Goal: Task Accomplishment & Management: Manage account settings

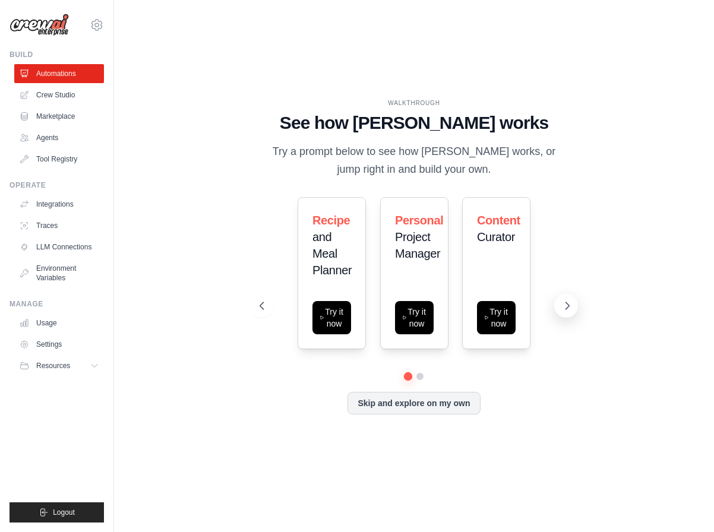
click at [566, 308] on icon at bounding box center [567, 306] width 12 height 12
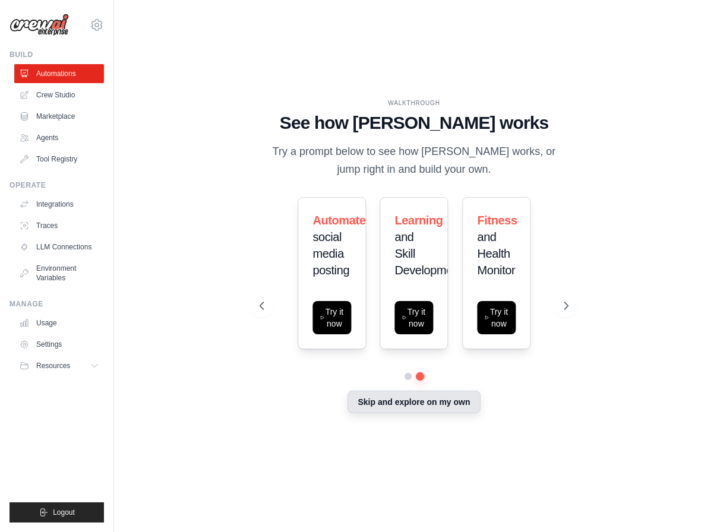
click at [417, 397] on button "Skip and explore on my own" at bounding box center [413, 402] width 132 height 23
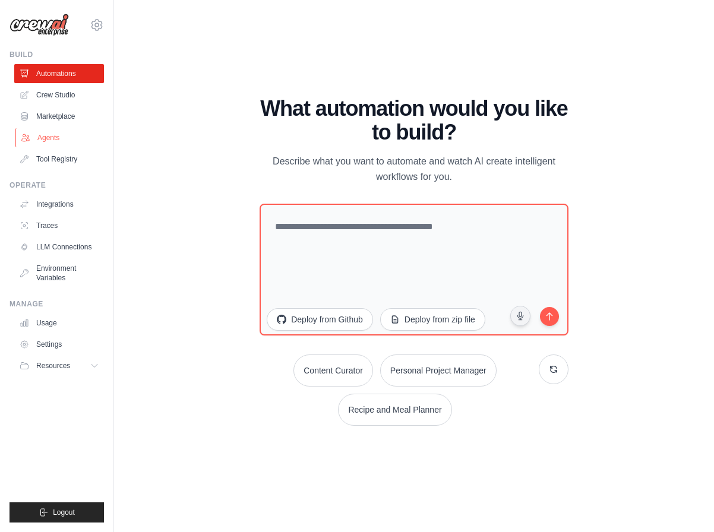
click at [43, 137] on link "Agents" at bounding box center [60, 137] width 90 height 19
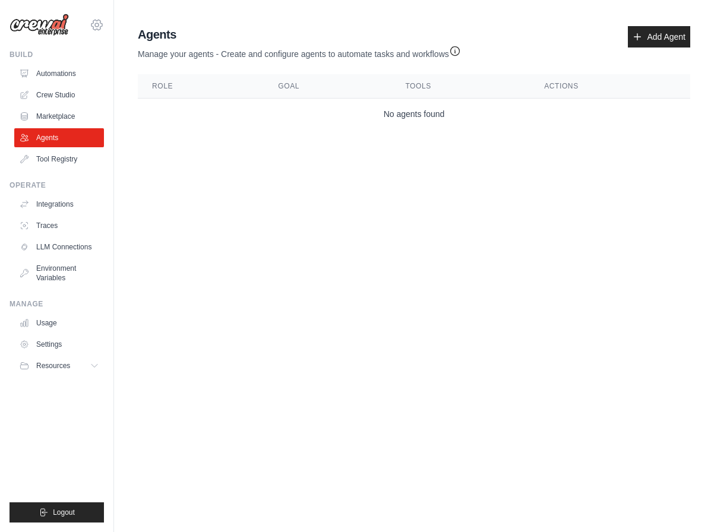
click at [101, 23] on icon at bounding box center [97, 25] width 14 height 14
click at [77, 80] on link "Settings" at bounding box center [97, 79] width 104 height 21
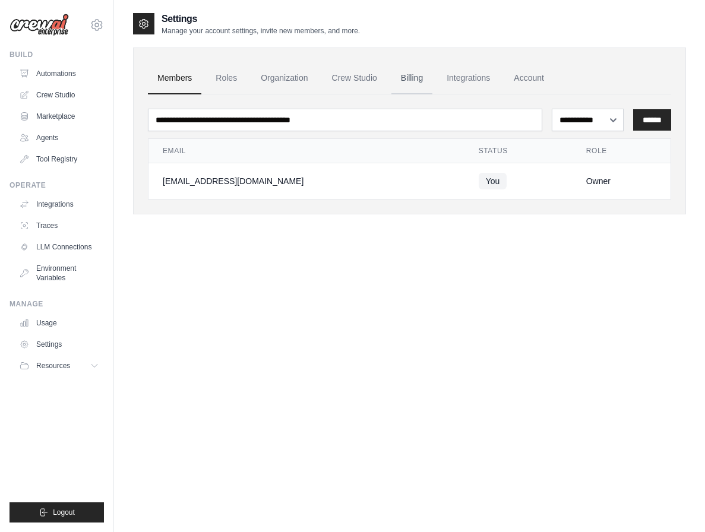
click at [410, 75] on link "Billing" at bounding box center [411, 78] width 41 height 32
